Goal: Task Accomplishment & Management: Use online tool/utility

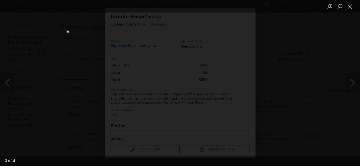
scroll to position [59, 0]
click at [351, 10] on button "Close lightbox" at bounding box center [350, 6] width 10 height 9
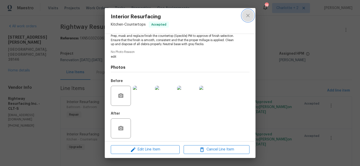
click at [249, 16] on icon "close" at bounding box center [248, 16] width 6 height 6
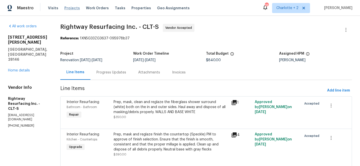
click at [69, 7] on span "Projects" at bounding box center [72, 8] width 16 height 5
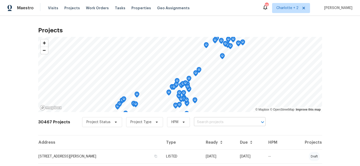
click at [202, 121] on input "text" at bounding box center [223, 123] width 58 height 8
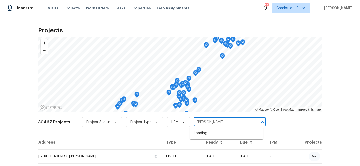
type input "chadm"
click at [209, 146] on li "1507 [GEOGRAPHIC_DATA]" at bounding box center [226, 142] width 73 height 8
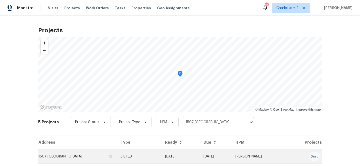
click at [185, 153] on td "[DATE]" at bounding box center [180, 157] width 38 height 14
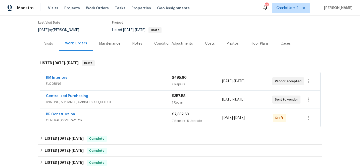
scroll to position [42, 0]
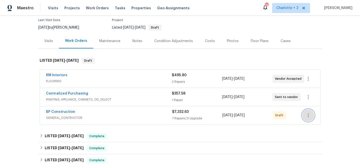
click at [307, 116] on icon "button" at bounding box center [308, 116] width 6 height 6
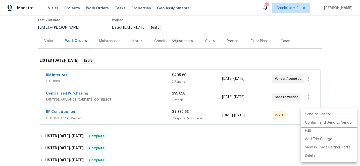
click at [321, 124] on li "Confirm and Send to Vendor" at bounding box center [329, 123] width 56 height 8
